Goal: Task Accomplishment & Management: Complete application form

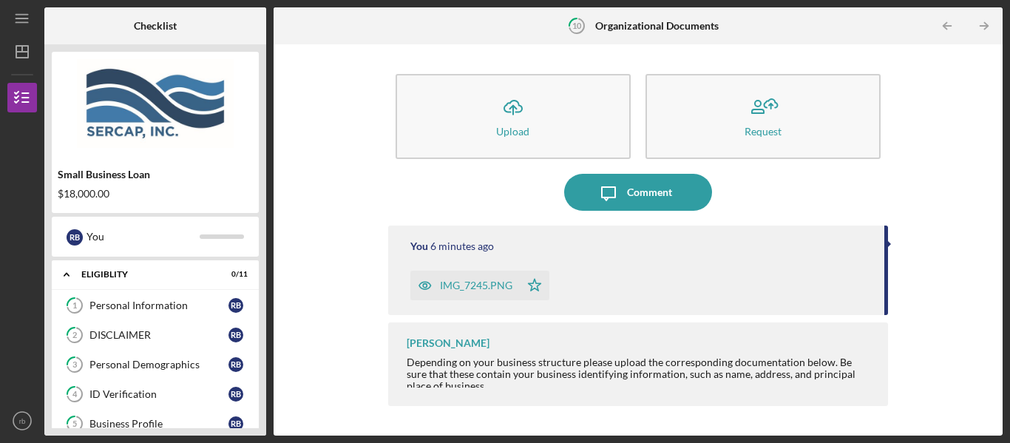
scroll to position [240, 0]
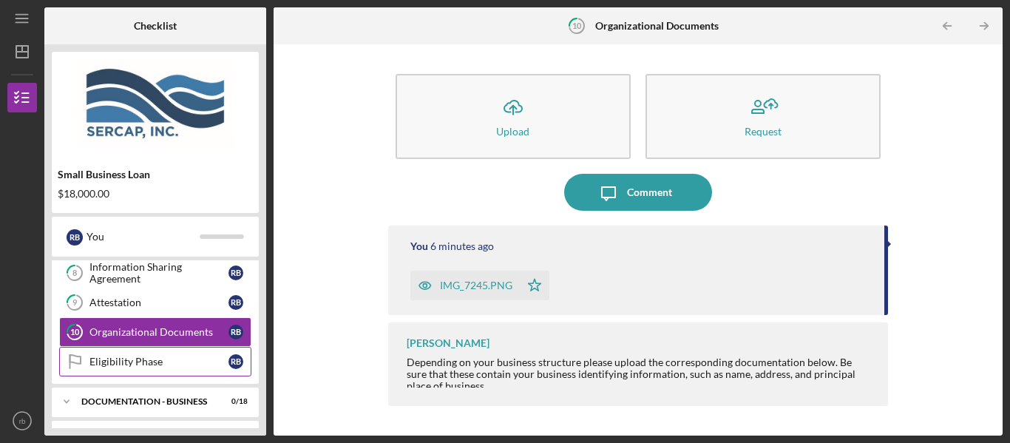
click at [138, 361] on div "Eligibility Phase" at bounding box center [158, 362] width 139 height 12
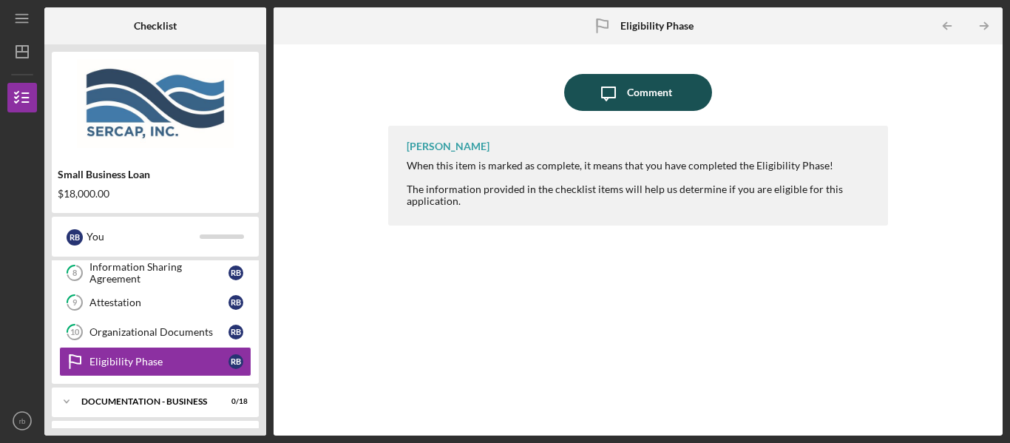
click at [647, 94] on div "Comment" at bounding box center [649, 92] width 45 height 37
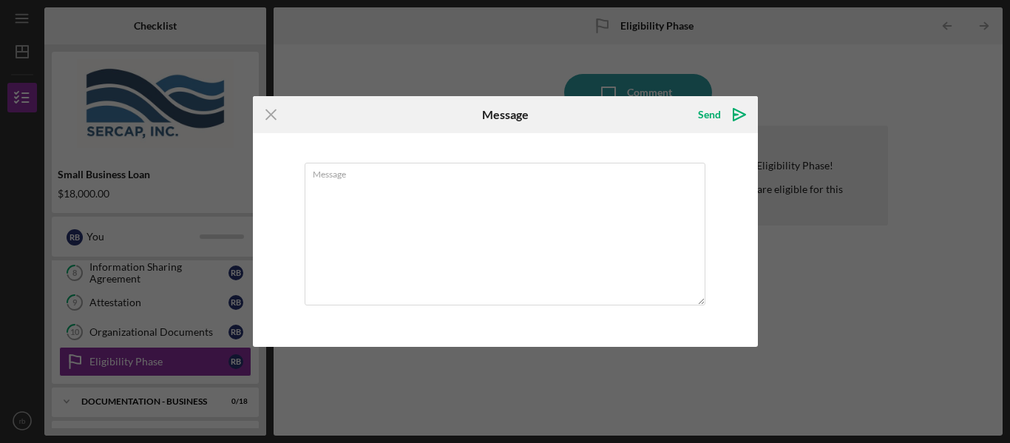
click at [288, 153] on div "Message" at bounding box center [505, 239] width 505 height 213
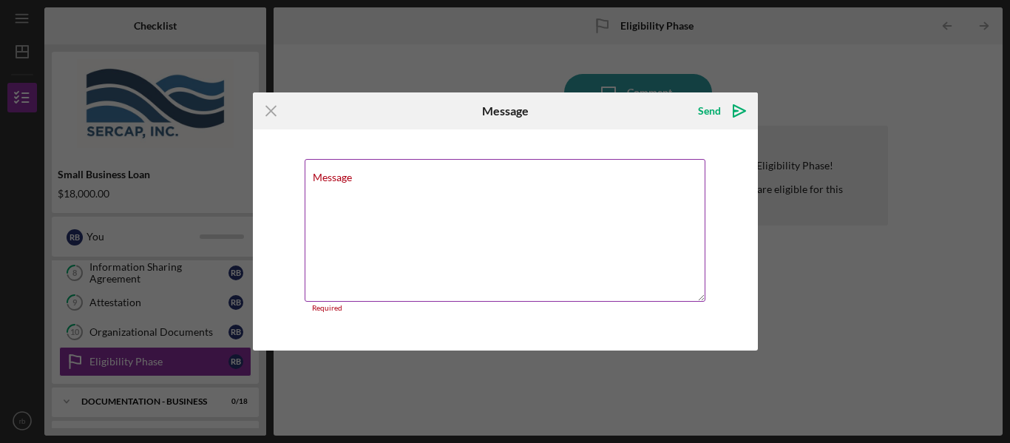
click at [410, 197] on textarea "Message" at bounding box center [505, 230] width 401 height 143
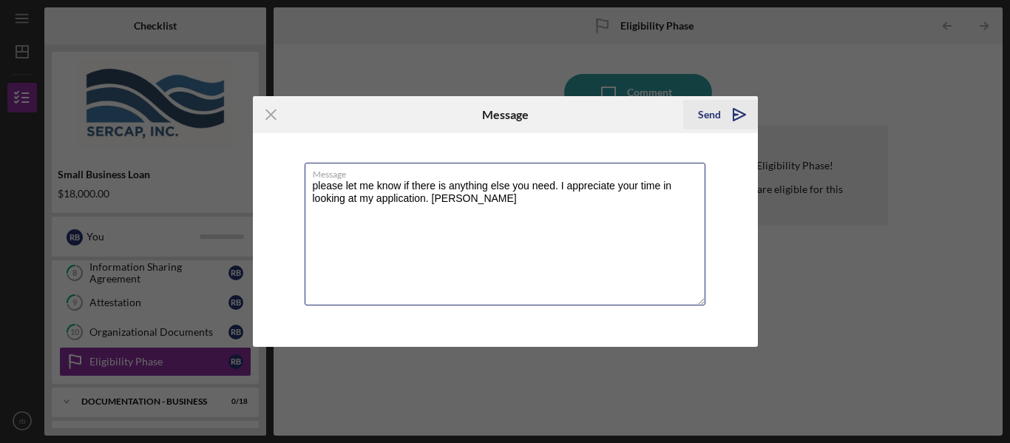
type textarea "please let me know if there is anything else you need. I appreciate your time i…"
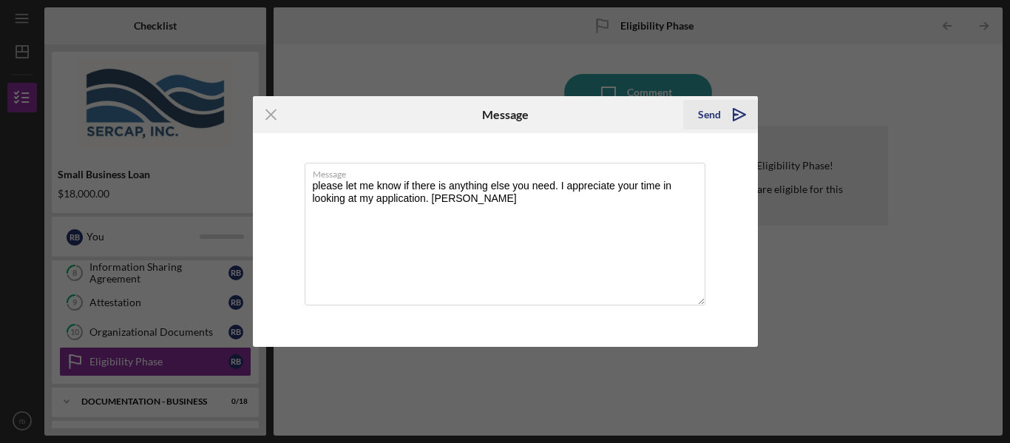
click at [723, 117] on icon "Icon/icon-invite-send" at bounding box center [739, 114] width 37 height 37
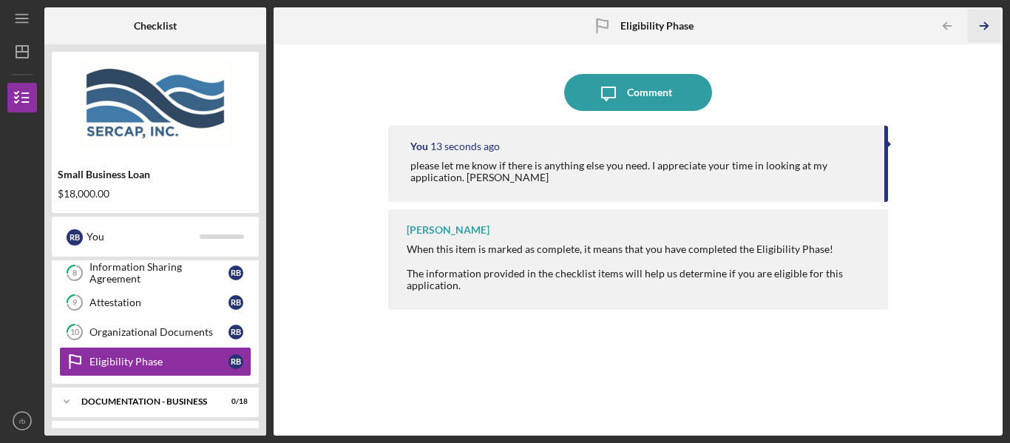
click at [984, 27] on icon "Icon/Table Pagination Arrow" at bounding box center [984, 26] width 33 height 33
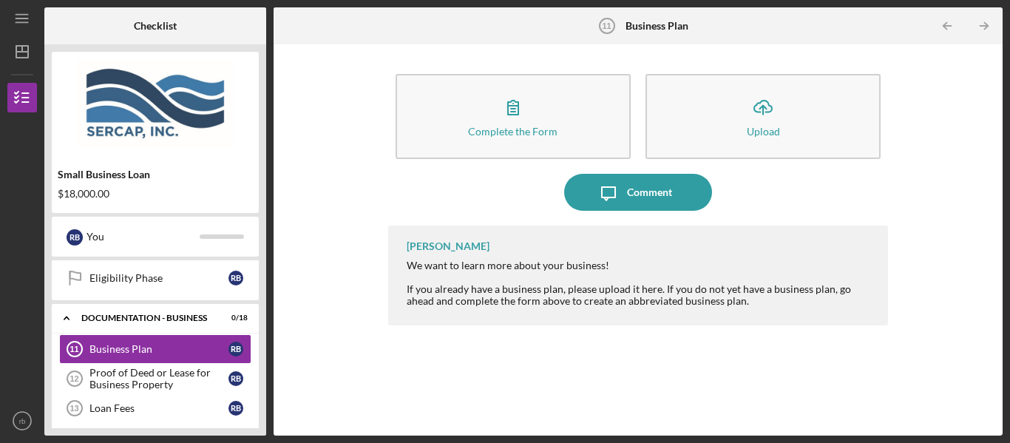
scroll to position [328, 0]
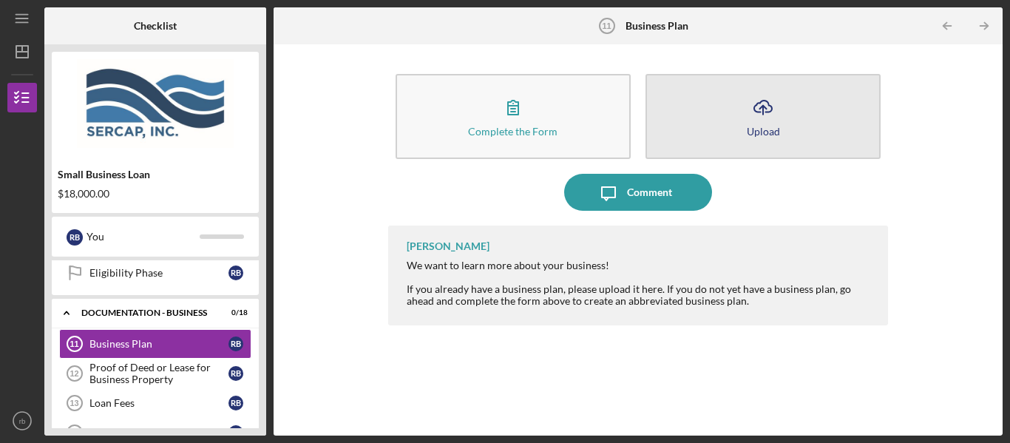
click at [768, 115] on icon "Icon/Upload" at bounding box center [763, 107] width 37 height 37
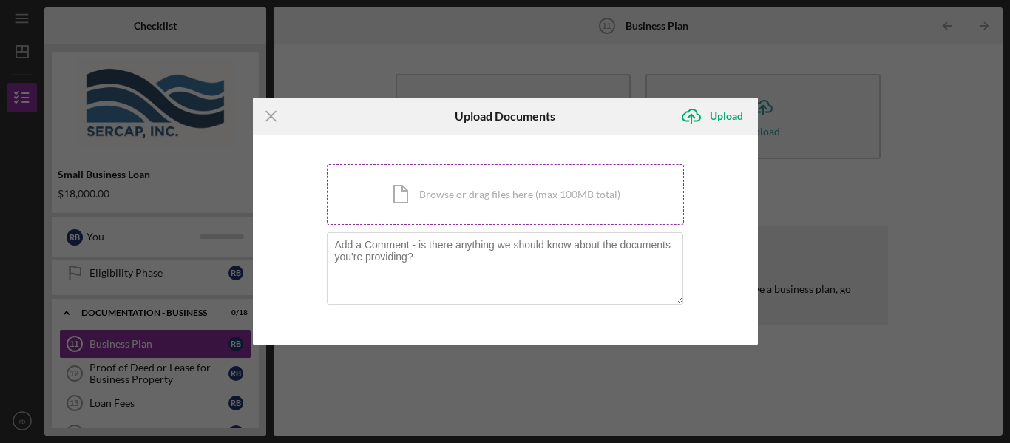
click at [404, 191] on div "Icon/Document Browse or drag files here (max 100MB total) Tap to choose files o…" at bounding box center [505, 194] width 357 height 61
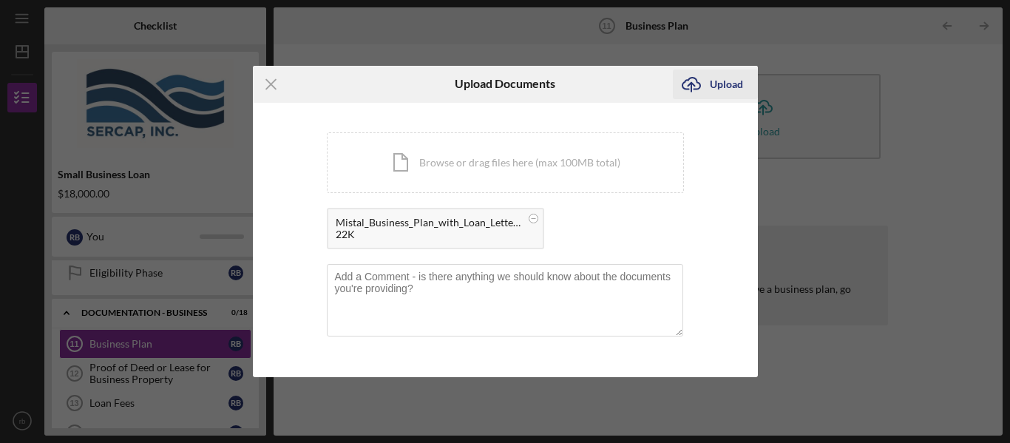
click at [725, 81] on div "Upload" at bounding box center [726, 84] width 33 height 30
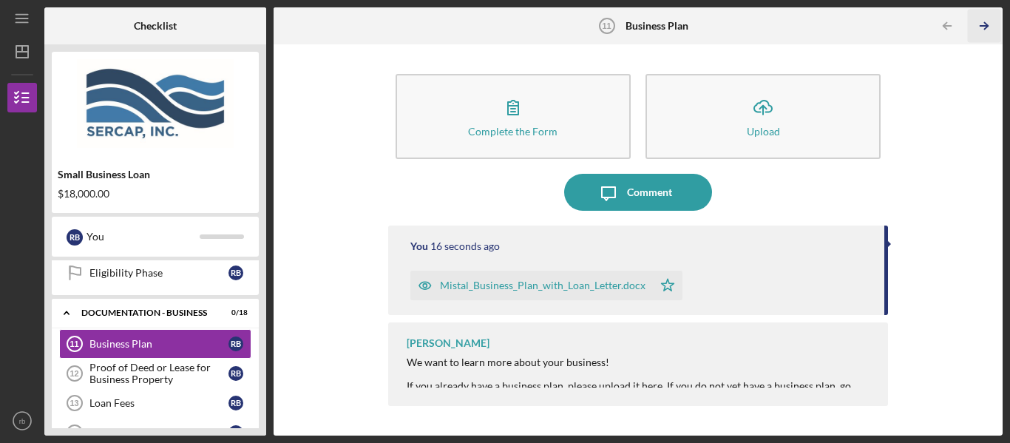
click at [988, 29] on icon "Icon/Table Pagination Arrow" at bounding box center [984, 26] width 33 height 33
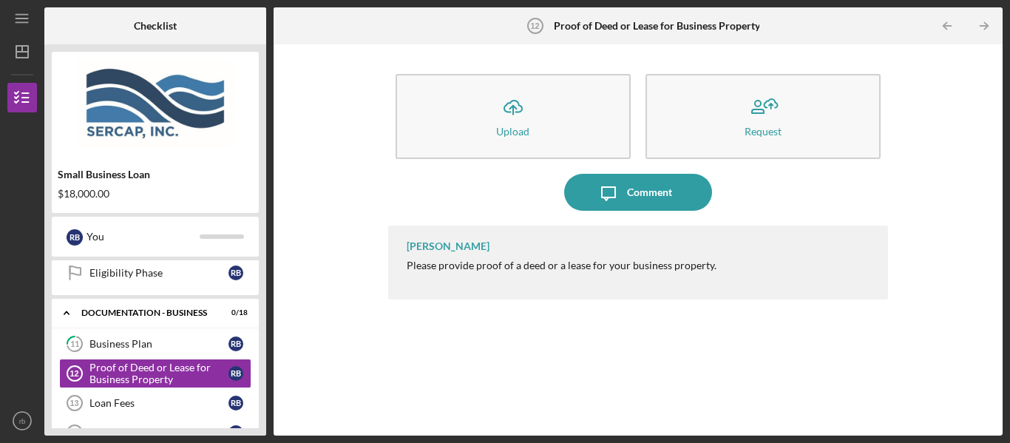
click at [988, 29] on icon "Icon/Table Pagination Arrow" at bounding box center [984, 26] width 33 height 33
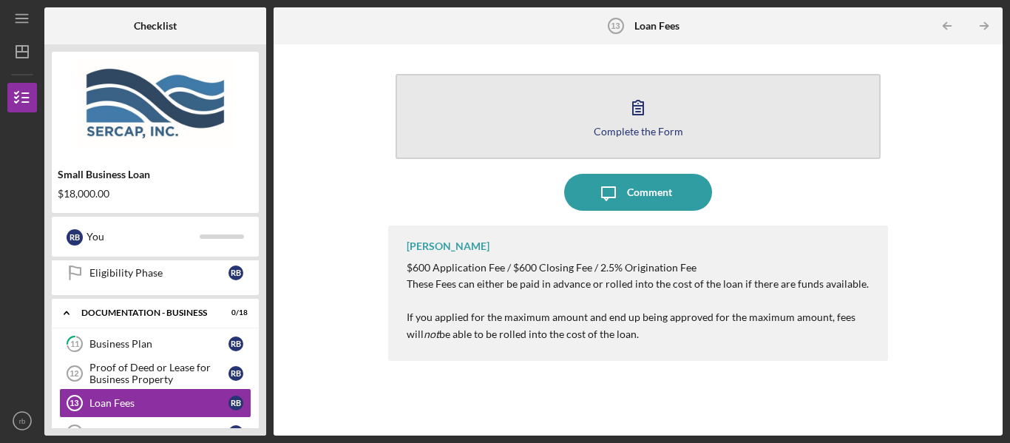
click at [634, 118] on icon "button" at bounding box center [638, 107] width 37 height 37
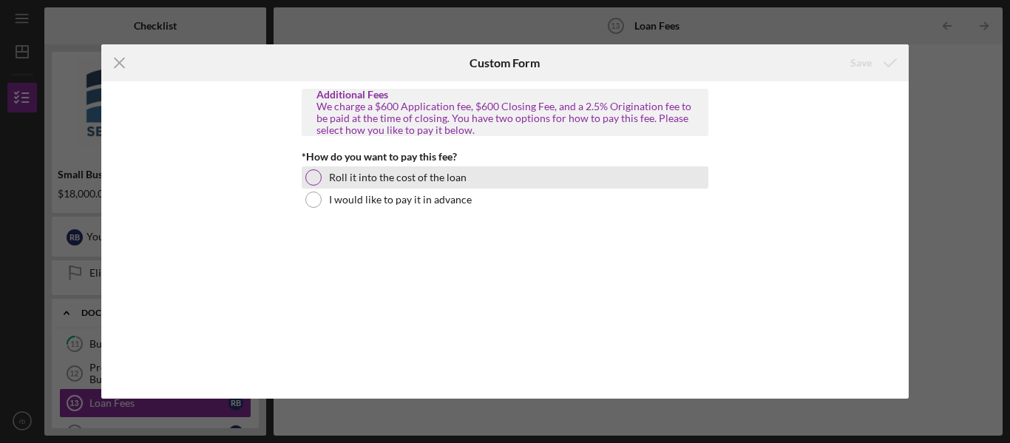
click at [453, 177] on label "Roll it into the cost of the loan" at bounding box center [398, 178] width 138 height 12
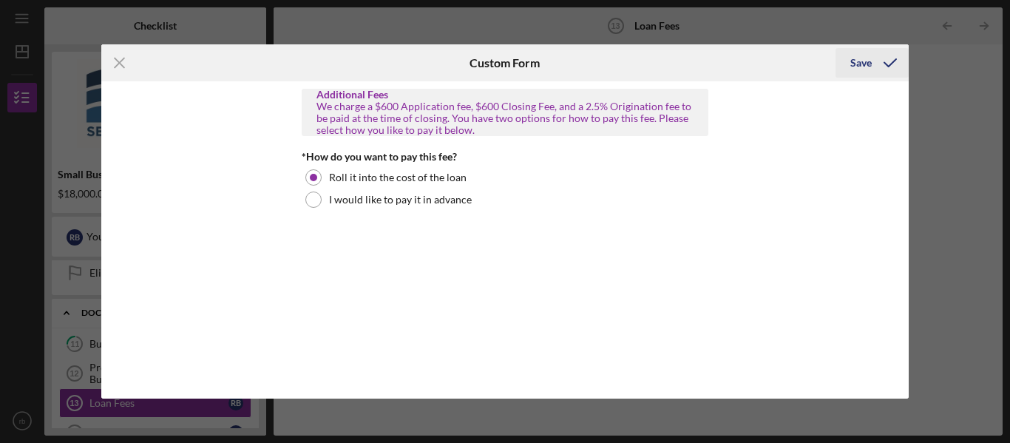
click at [861, 66] on div "Save" at bounding box center [860, 63] width 21 height 30
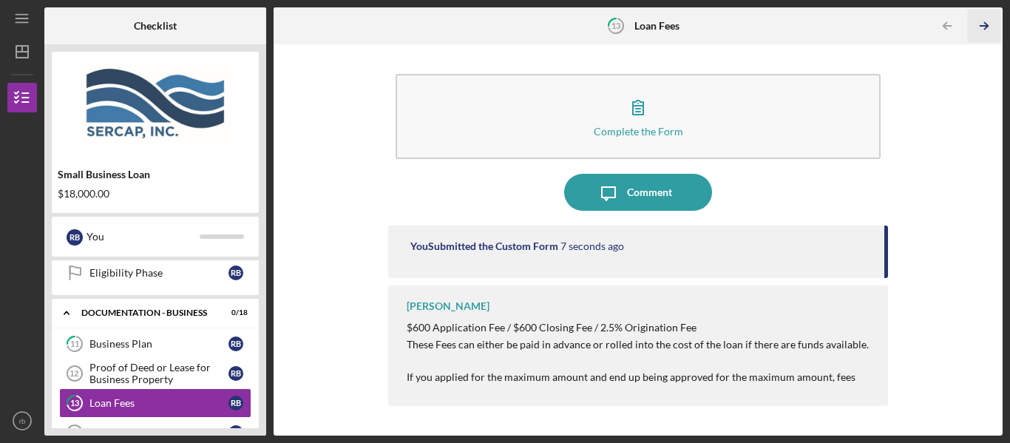
click at [982, 31] on icon "Icon/Table Pagination Arrow" at bounding box center [984, 26] width 33 height 33
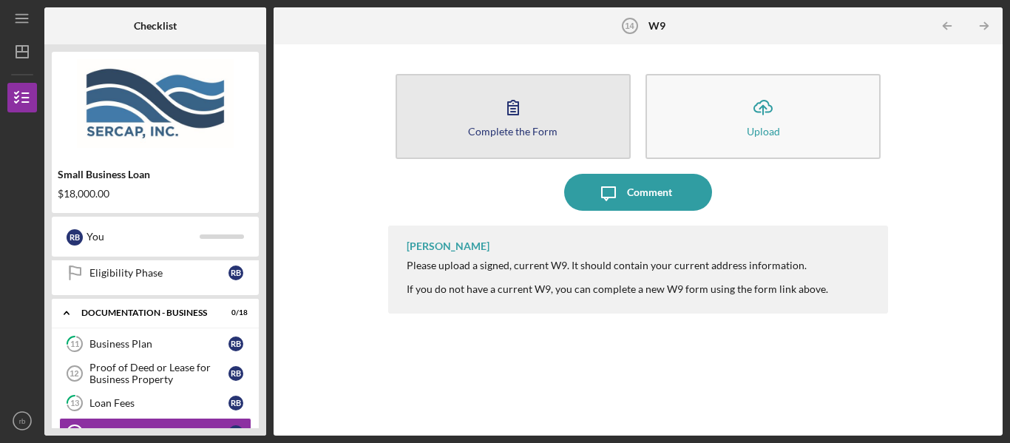
click at [534, 134] on div "Complete the Form" at bounding box center [512, 131] width 89 height 11
click at [483, 130] on div "Complete the Form" at bounding box center [512, 131] width 89 height 11
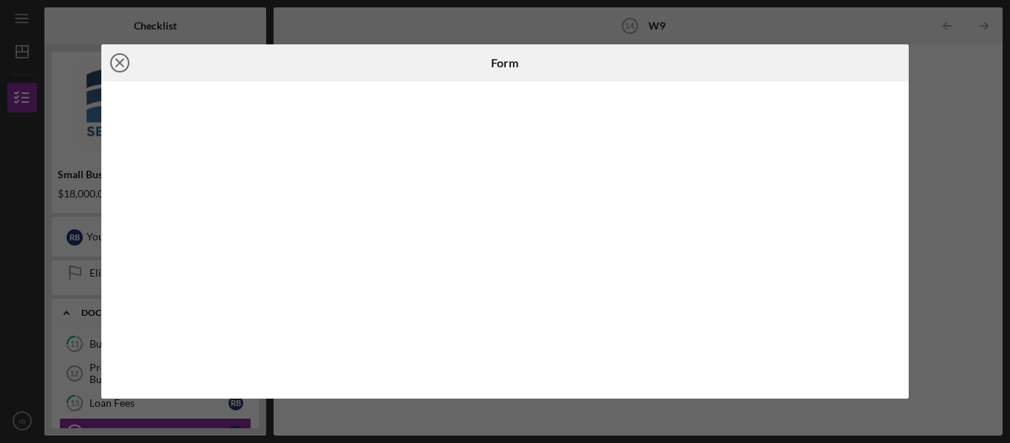
click at [119, 61] on icon "Icon/Close" at bounding box center [119, 62] width 37 height 37
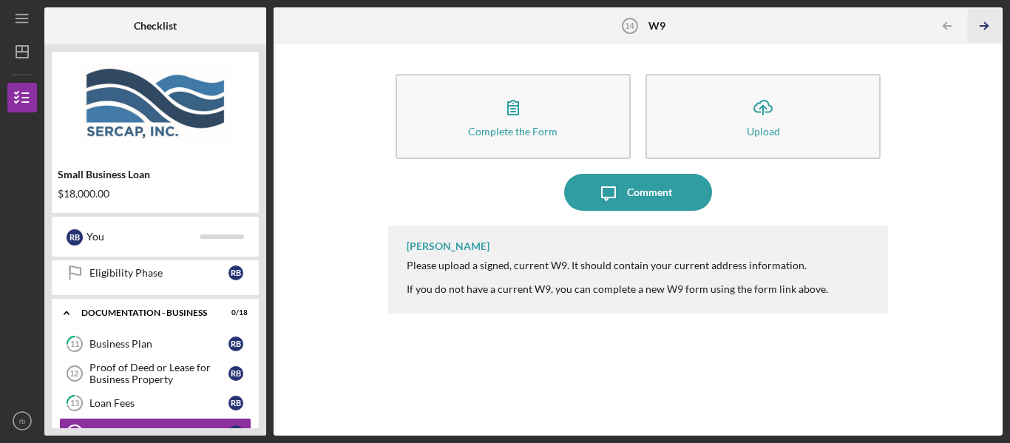
click at [986, 26] on line "button" at bounding box center [983, 26] width 7 height 0
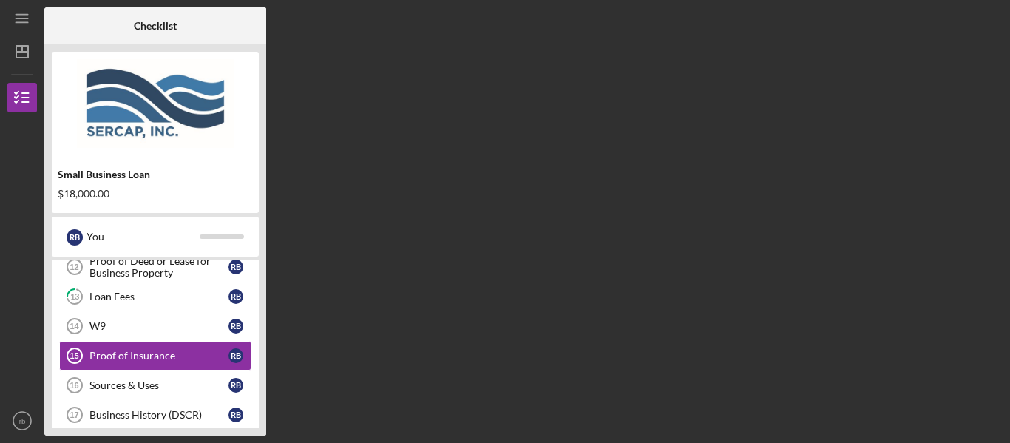
scroll to position [447, 0]
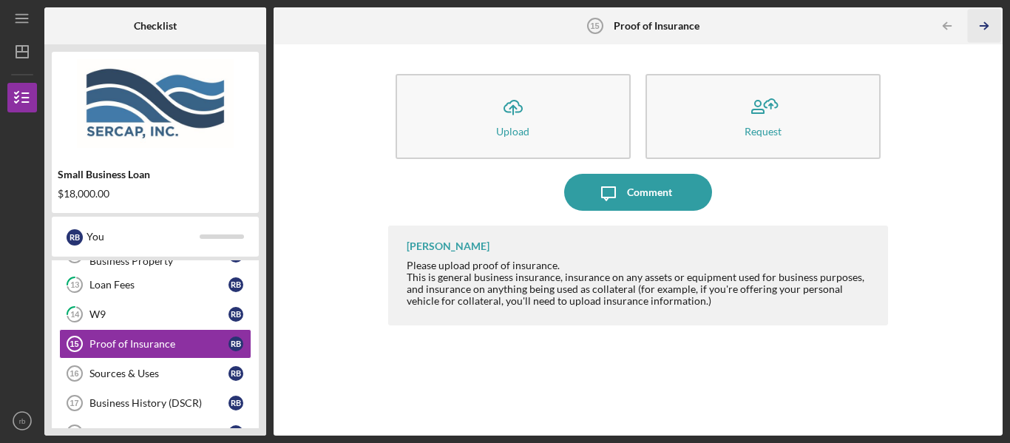
click at [980, 24] on icon "Icon/Table Pagination Arrow" at bounding box center [984, 26] width 33 height 33
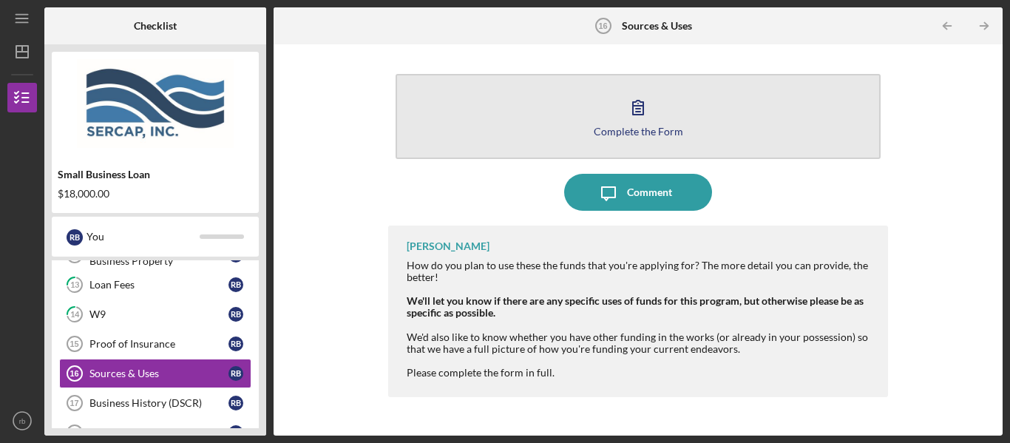
click at [636, 118] on icon "button" at bounding box center [638, 107] width 37 height 37
